Goal: Task Accomplishment & Management: Manage account settings

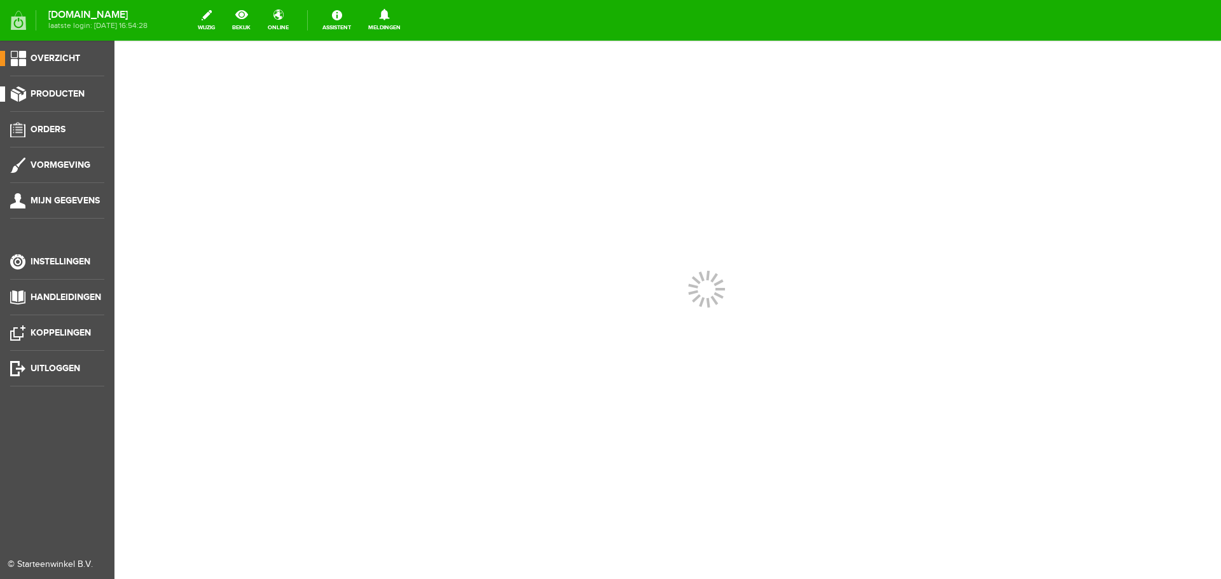
click at [45, 90] on span "Producten" at bounding box center [58, 93] width 54 height 11
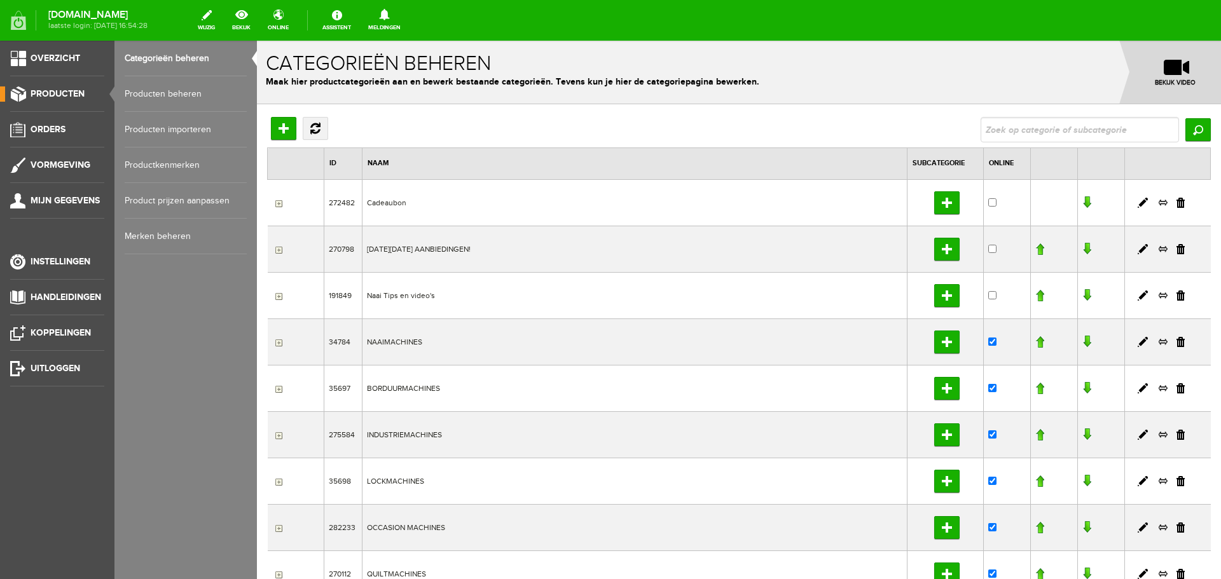
click at [176, 95] on link "Producten beheren" at bounding box center [186, 94] width 122 height 36
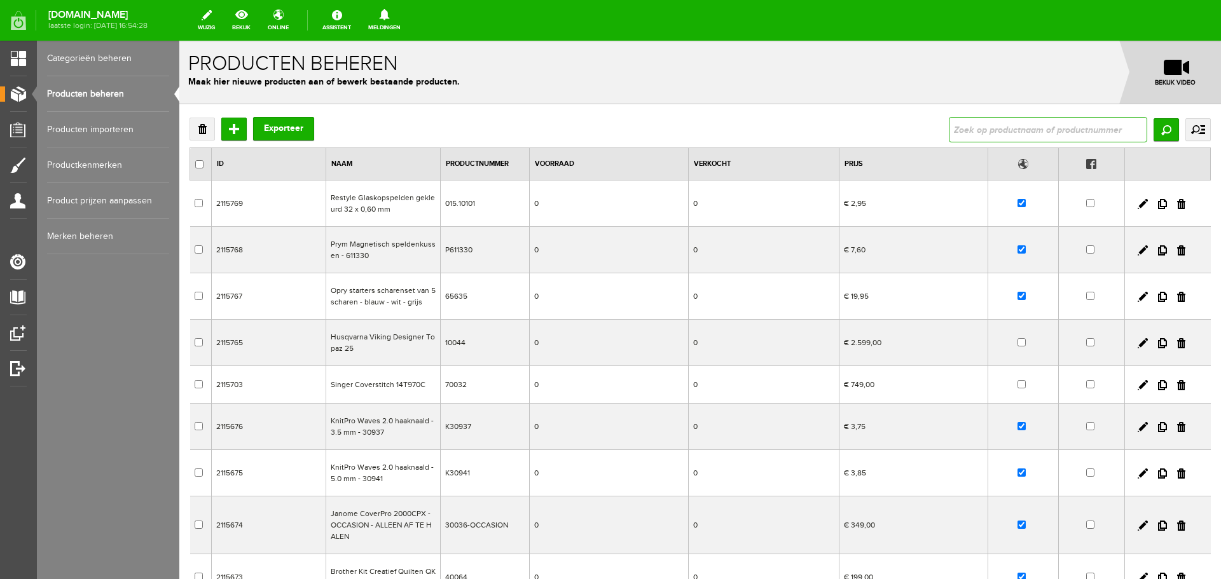
click at [960, 134] on input "text" at bounding box center [1048, 129] width 198 height 25
type input "borduurgaren"
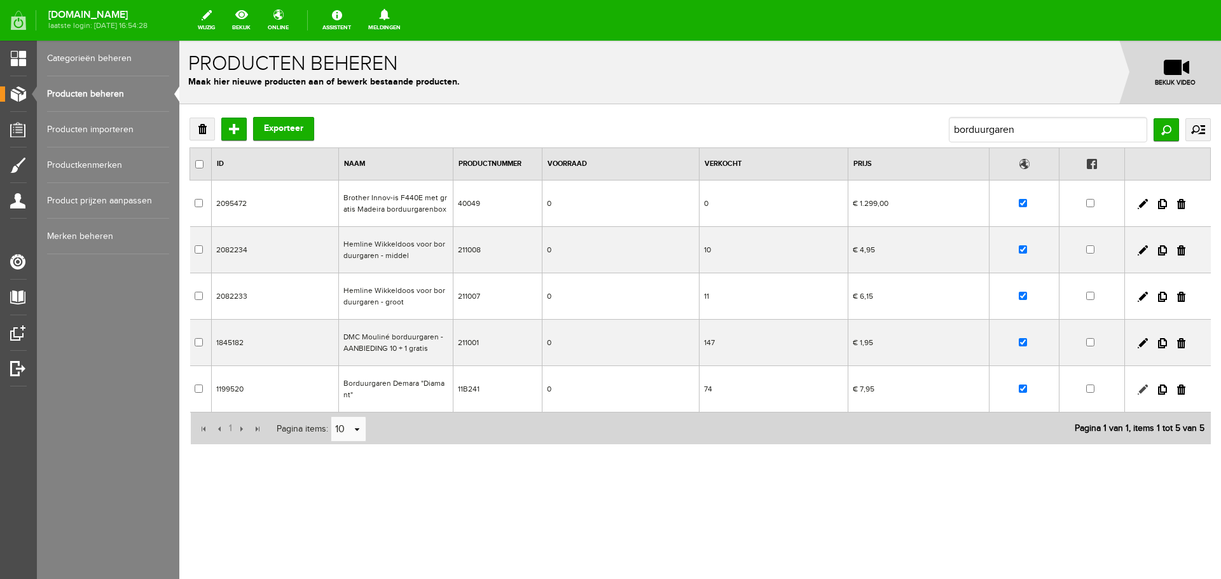
click at [1139, 388] on link at bounding box center [1142, 390] width 10 height 10
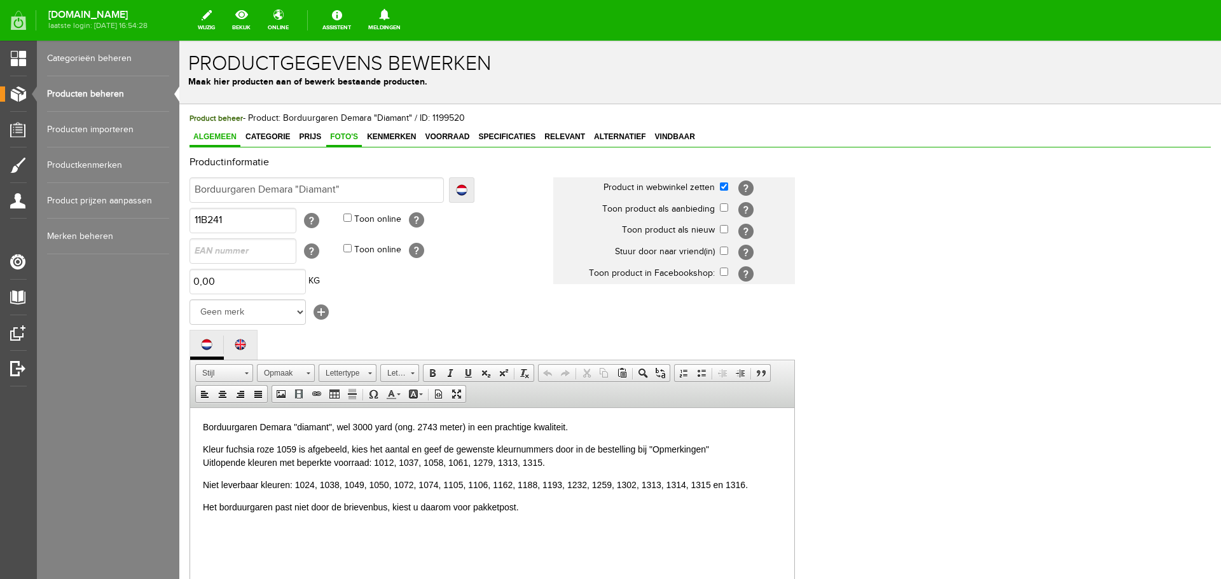
click at [339, 136] on span "Foto's" at bounding box center [344, 136] width 36 height 9
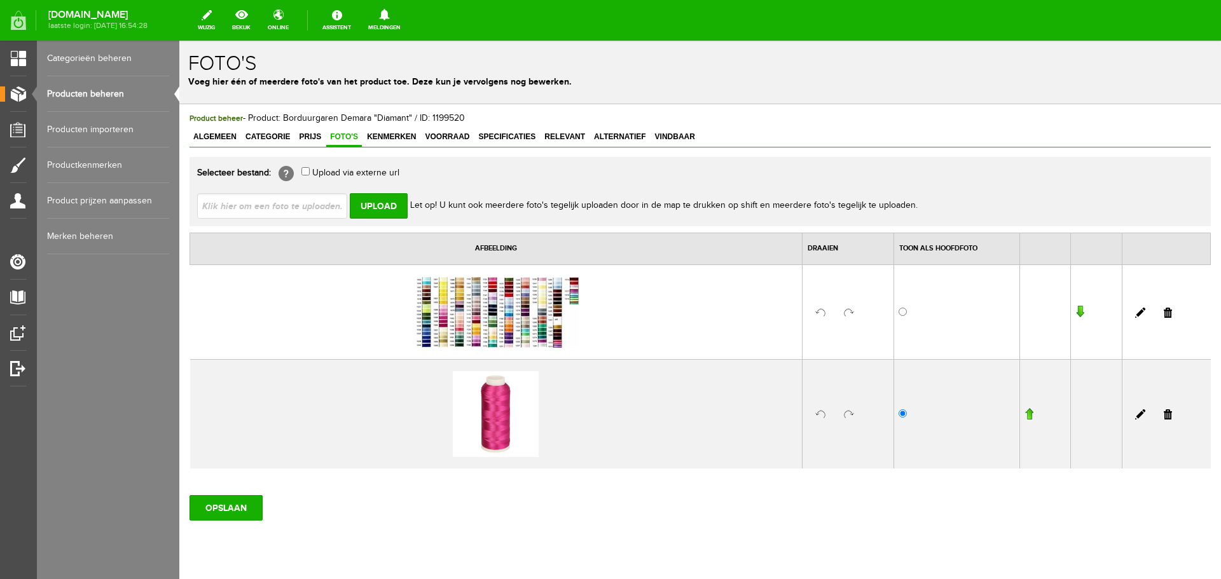
click at [290, 206] on input "file" at bounding box center [277, 205] width 160 height 24
click at [898, 311] on input "radio" at bounding box center [902, 312] width 8 height 8
radio input "true"
click at [209, 205] on input "file" at bounding box center [277, 205] width 160 height 24
type input "C:\fakepath\Machine Borduurgaren Demara Diamant 3000 yard [DATE].jpg"
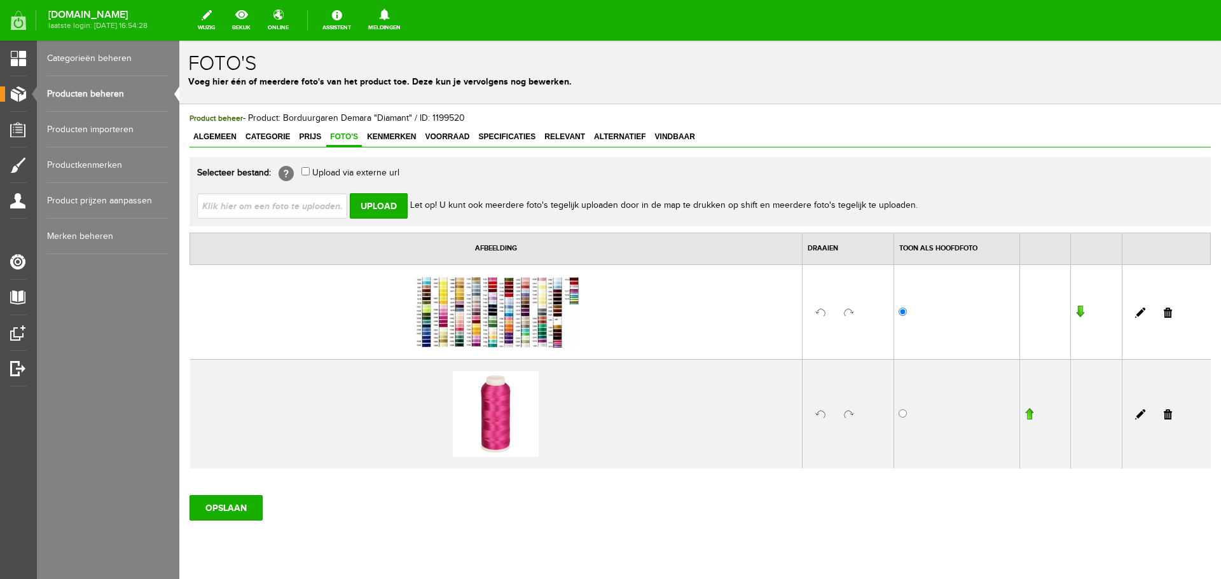
type input "Machine Borduurgaren Demara Diamant 3000 yard [DATE].jpg"
click at [380, 203] on input "Upload" at bounding box center [379, 205] width 58 height 25
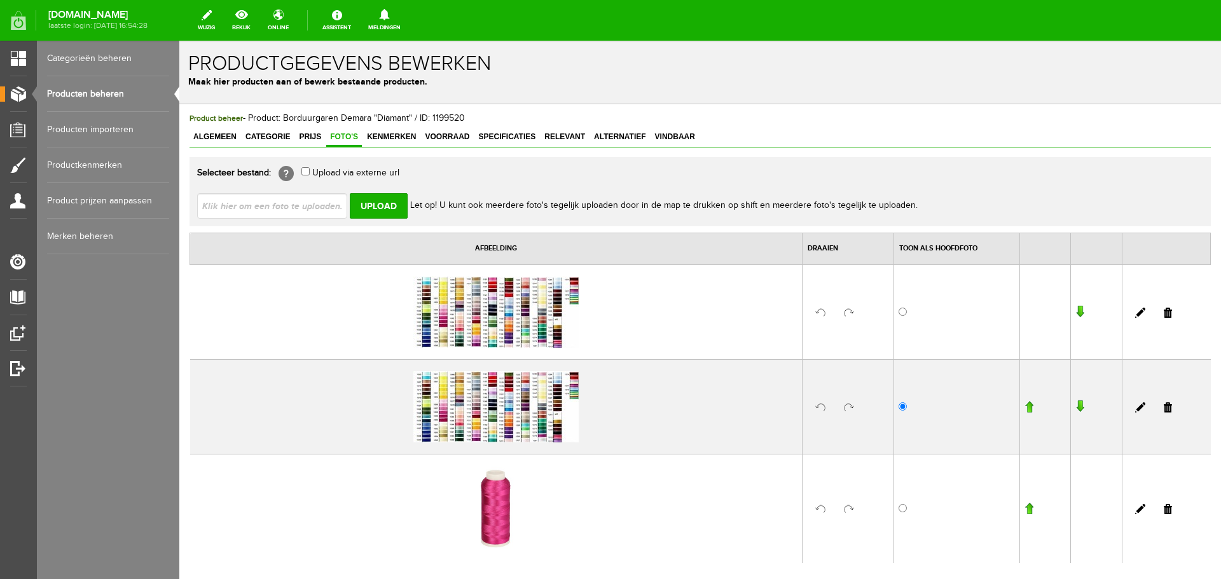
drag, startPoint x: 1158, startPoint y: 408, endPoint x: 652, endPoint y: 44, distance: 623.6
click at [1163, 408] on link at bounding box center [1167, 407] width 8 height 10
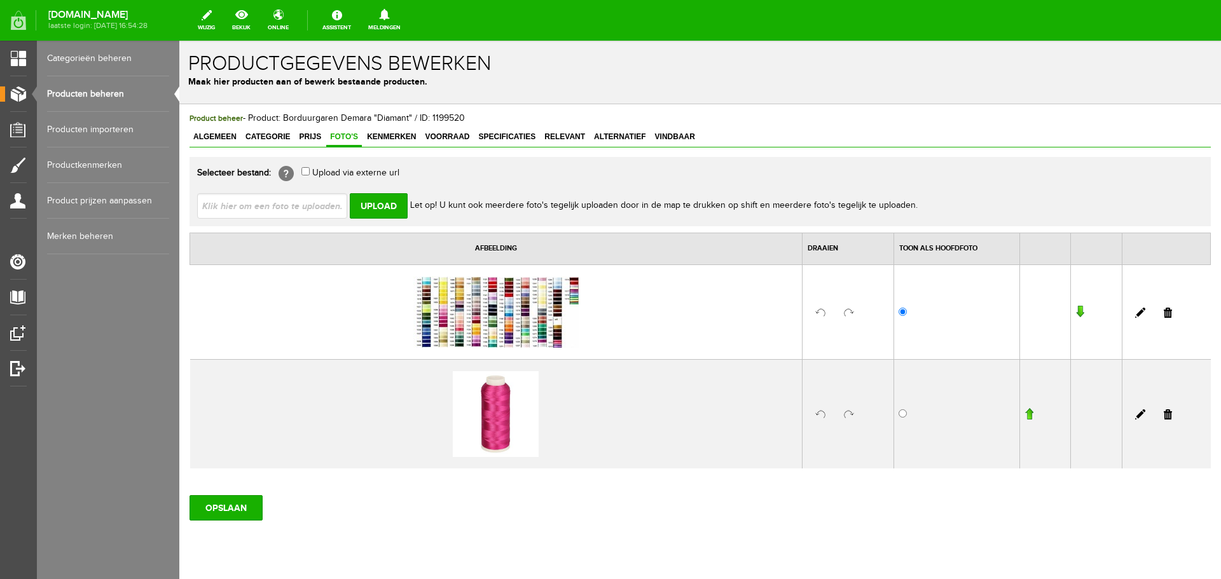
click at [1163, 312] on link at bounding box center [1167, 313] width 8 height 10
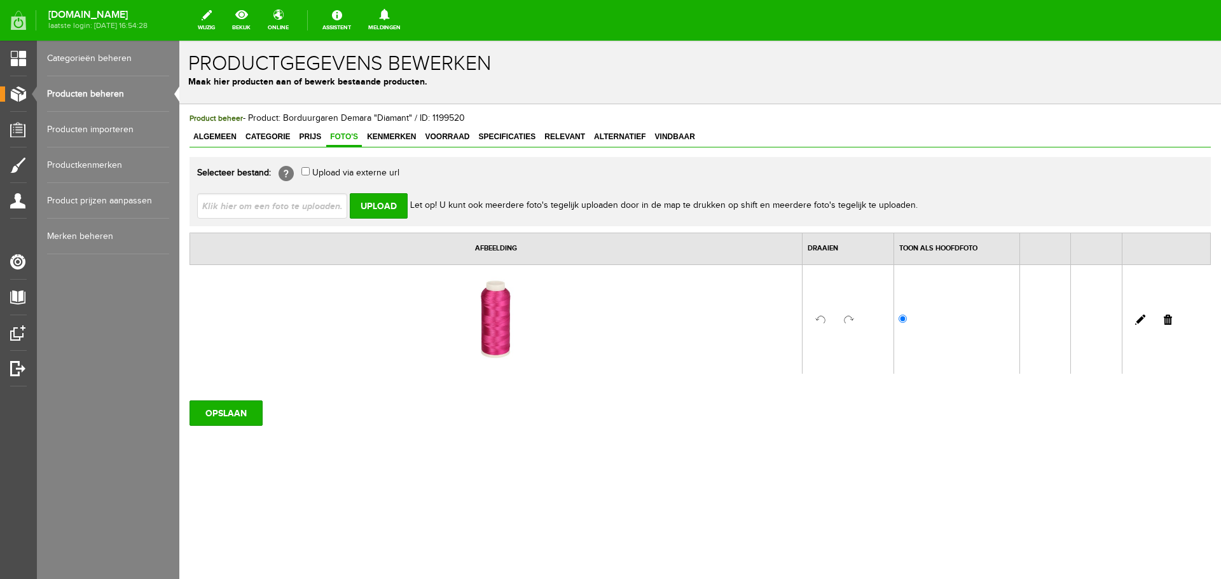
click at [274, 200] on input "file" at bounding box center [277, 205] width 160 height 24
type input "C:\fakepath\Machine Borduurgaren Demara Diamant 3000 yard [DATE].jpg"
type input "Machine Borduurgaren Demara Diamant 3000 yard [DATE].jpg"
click at [388, 204] on input "Upload" at bounding box center [379, 205] width 58 height 25
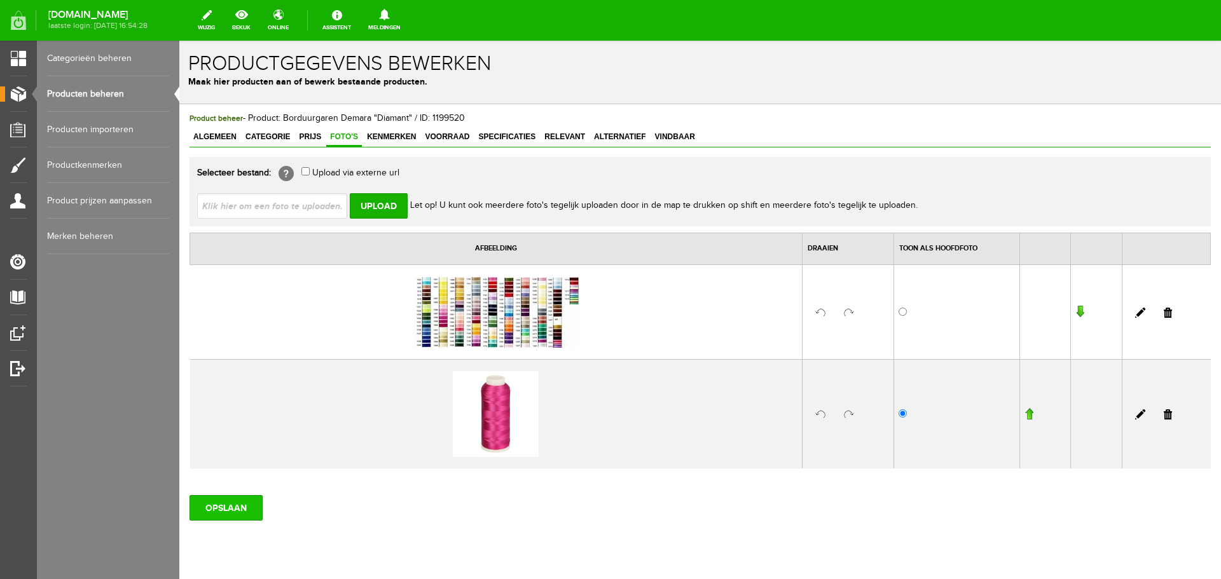
click at [244, 504] on input "OPSLAAN" at bounding box center [225, 507] width 73 height 25
